Goal: Navigation & Orientation: Understand site structure

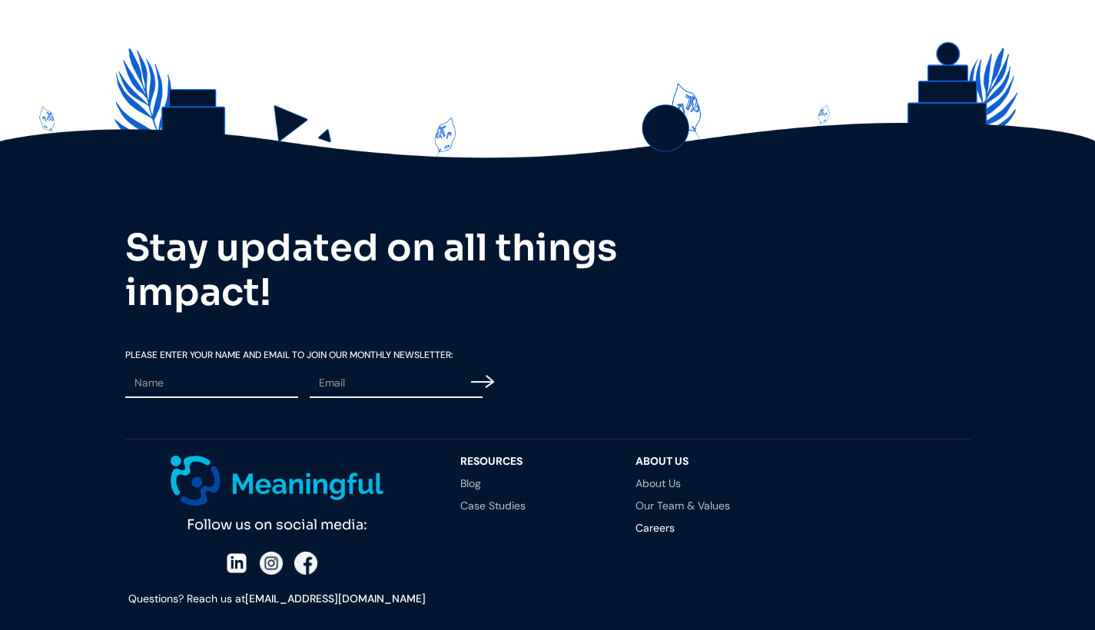
scroll to position [4196, 0]
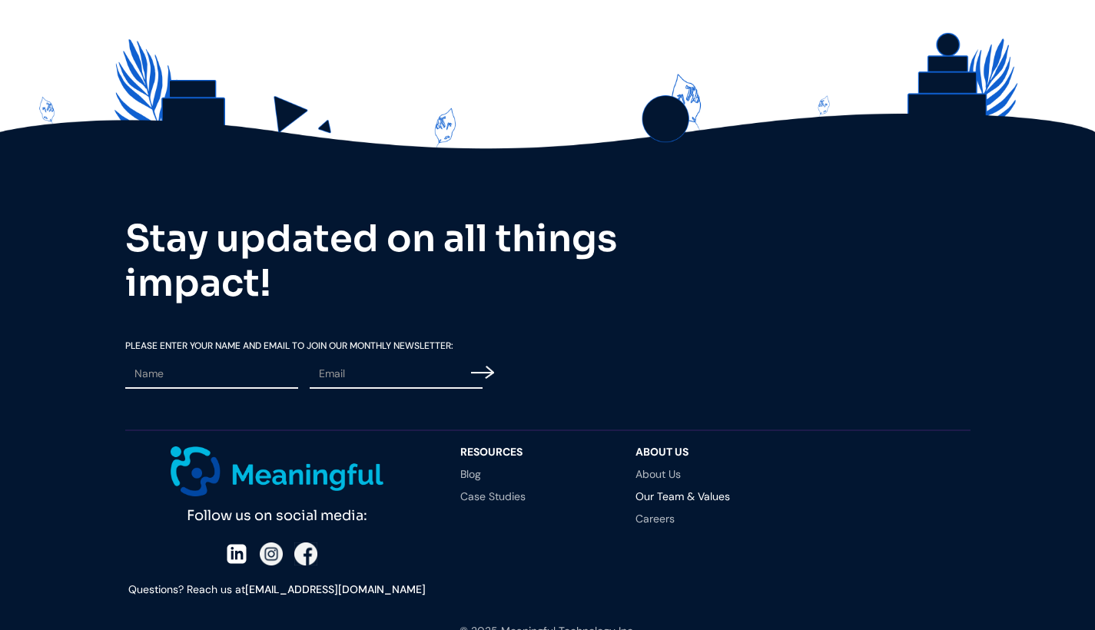
click at [679, 502] on link "Our Team & Values" at bounding box center [708, 496] width 145 height 11
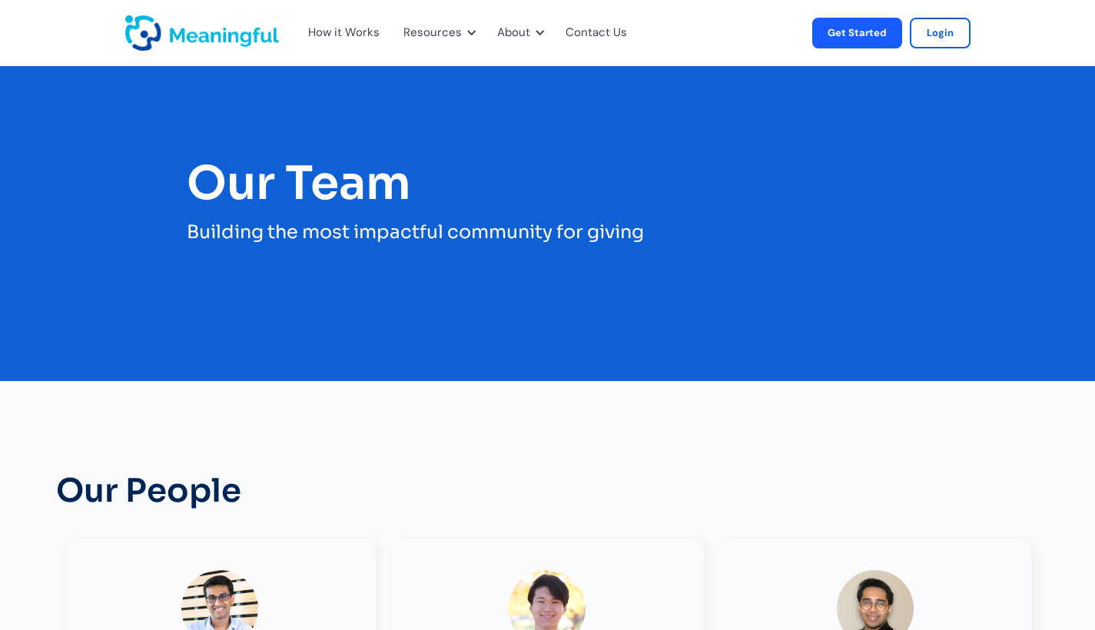
click at [362, 32] on div "How it Works" at bounding box center [343, 33] width 71 height 20
click at [357, 32] on div "How it Works" at bounding box center [343, 33] width 71 height 20
click at [325, 32] on div "How it Works" at bounding box center [343, 33] width 71 height 20
click at [339, 77] on div at bounding box center [343, 73] width 22 height 22
click at [221, 29] on img "home" at bounding box center [202, 32] width 154 height 35
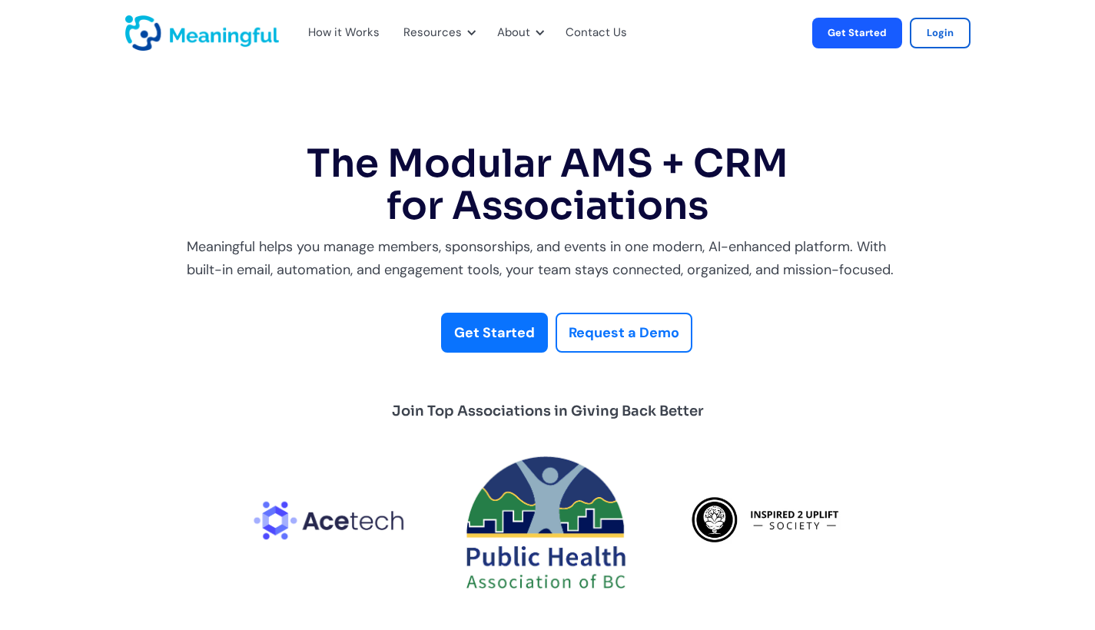
click at [334, 29] on div "How it Works" at bounding box center [343, 33] width 71 height 20
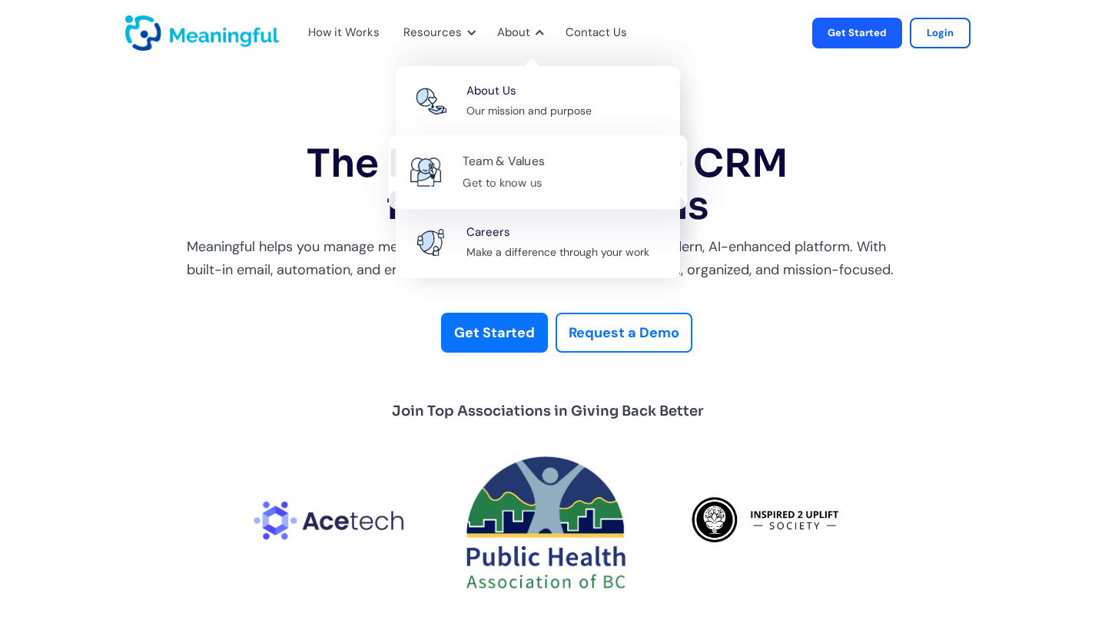
click at [480, 165] on div "Team & Values" at bounding box center [504, 161] width 82 height 21
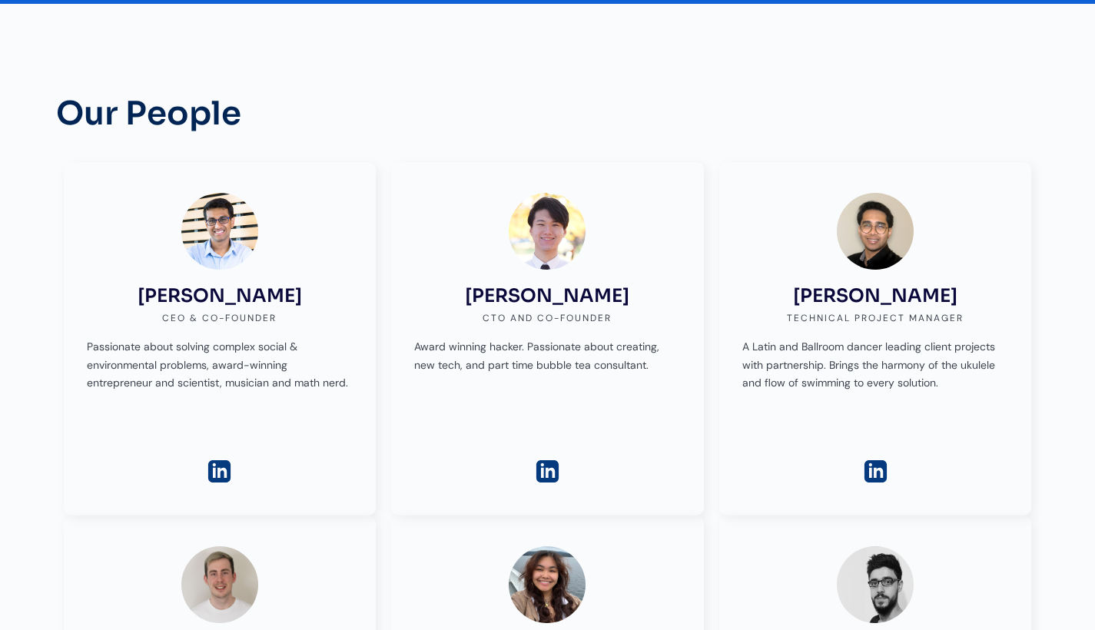
scroll to position [387, 0]
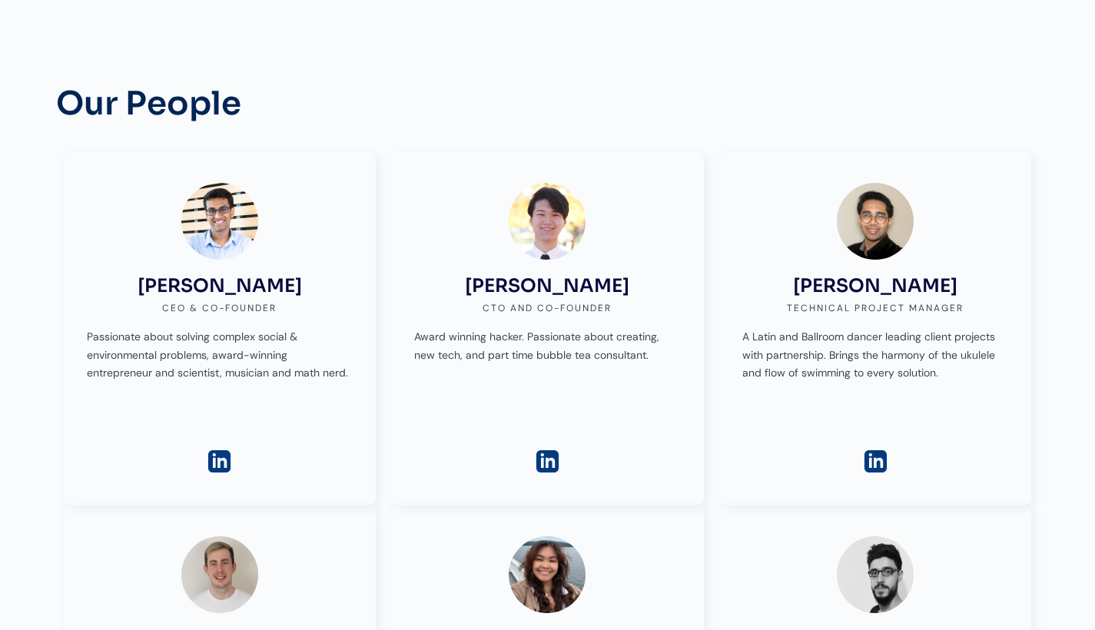
click at [221, 455] on img at bounding box center [219, 461] width 27 height 27
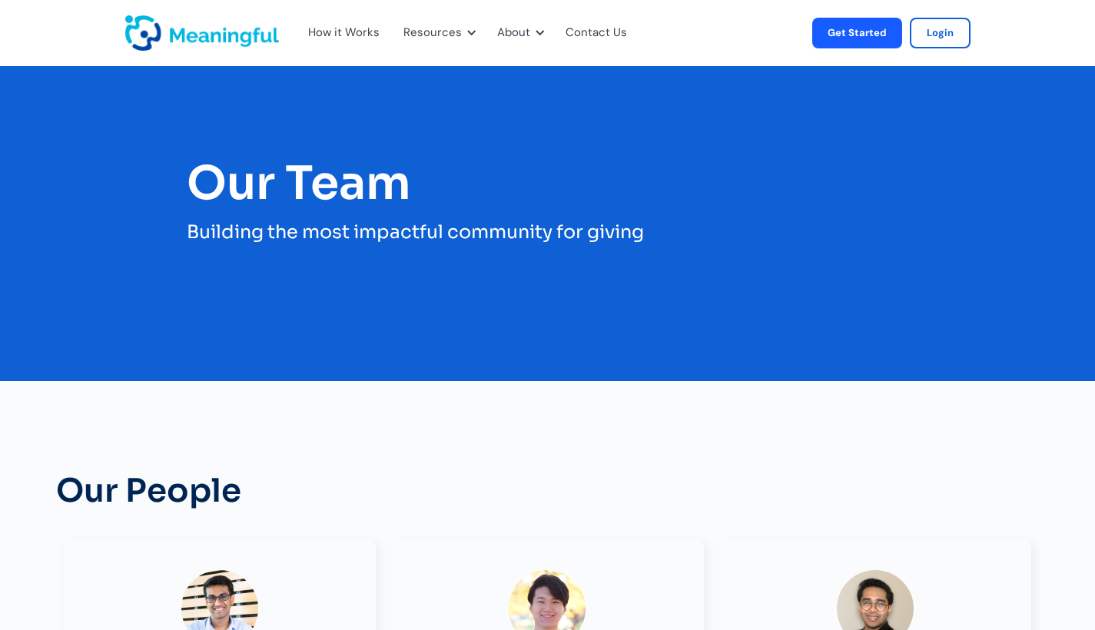
click at [254, 25] on img "home" at bounding box center [202, 32] width 154 height 35
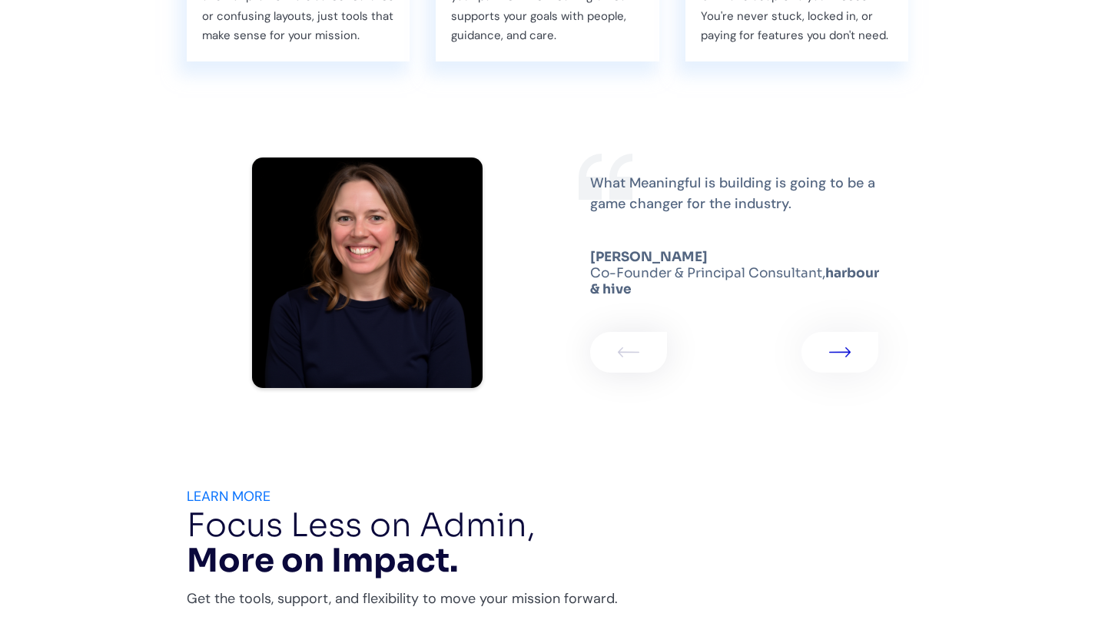
scroll to position [2643, 0]
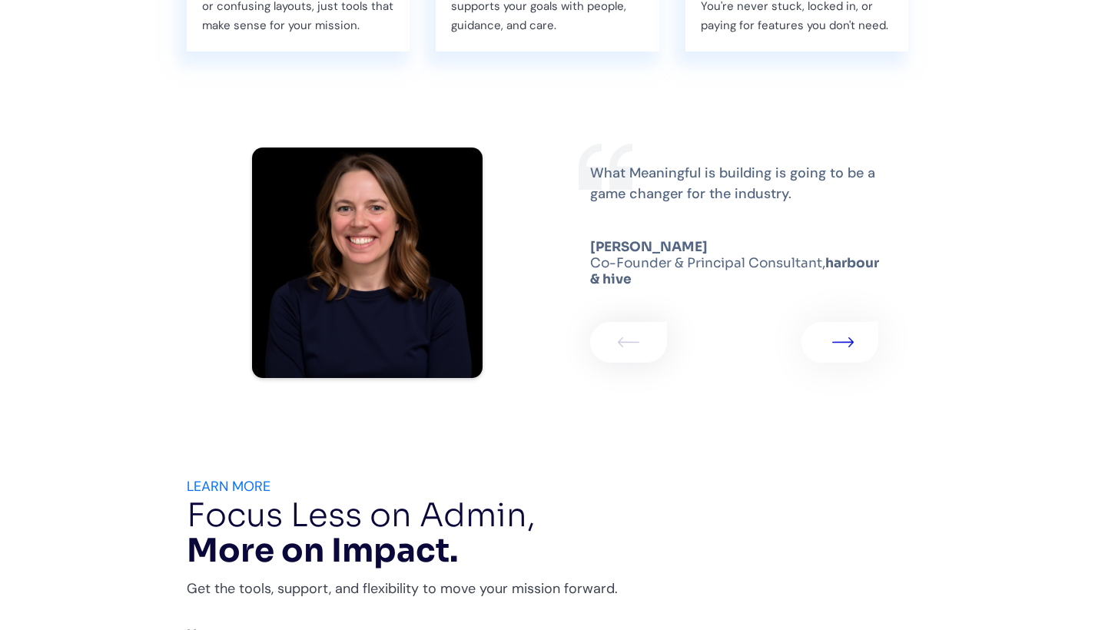
click at [843, 344] on link "1 of 2" at bounding box center [840, 342] width 77 height 40
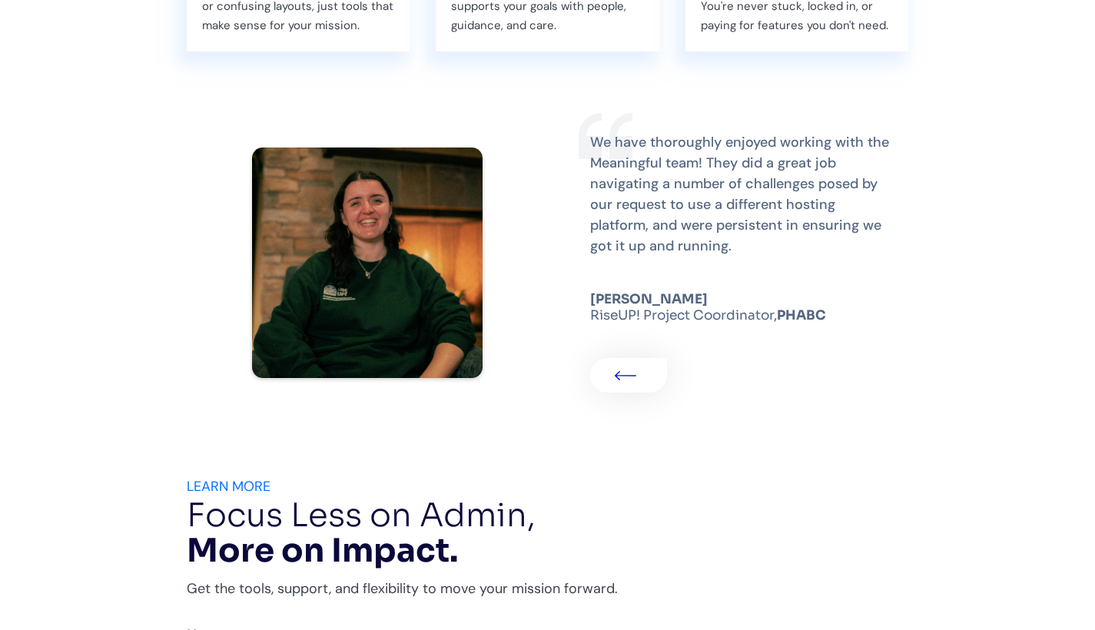
click at [612, 390] on link "2 of 2" at bounding box center [628, 375] width 77 height 35
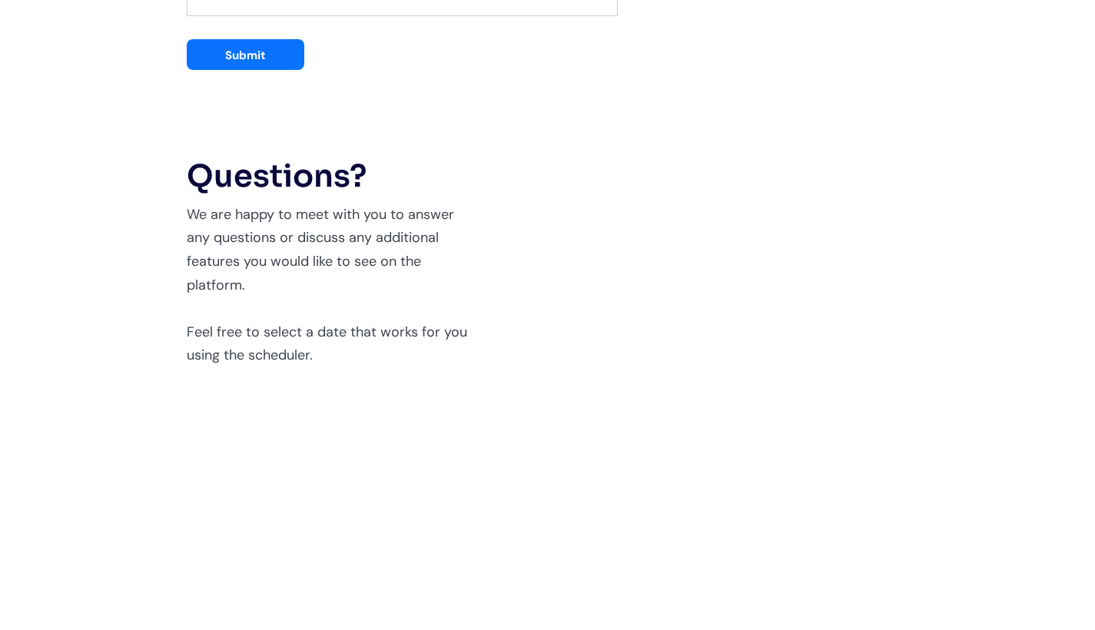
scroll to position [3488, 0]
